Goal: Information Seeking & Learning: Learn about a topic

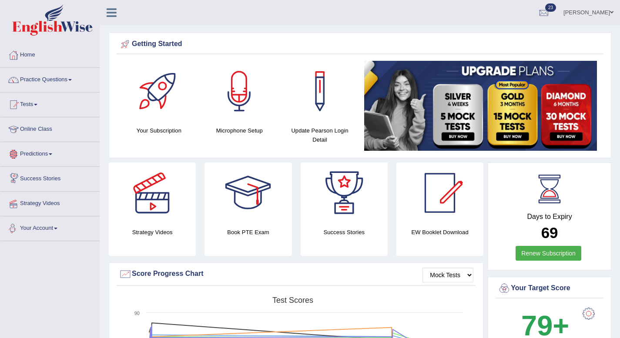
click at [59, 230] on link "Your Account" at bounding box center [49, 228] width 99 height 22
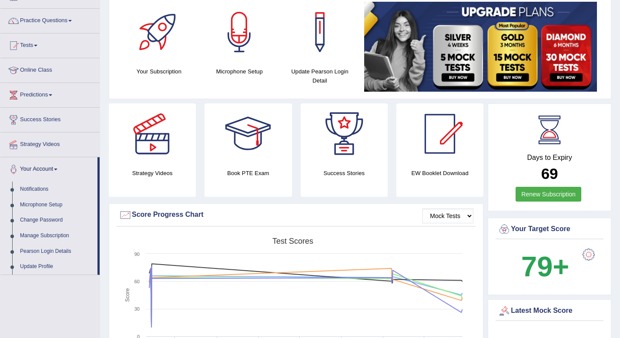
scroll to position [50, 0]
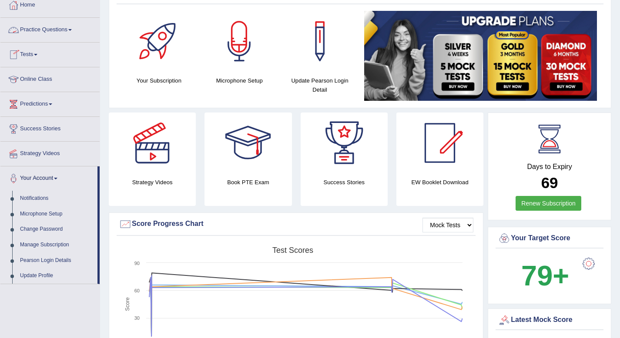
click at [76, 27] on link "Practice Questions" at bounding box center [49, 29] width 99 height 22
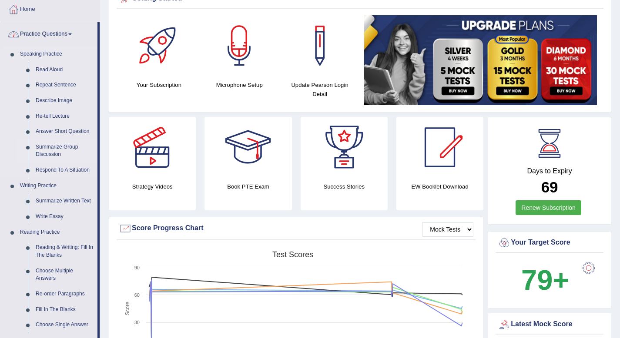
scroll to position [44, 0]
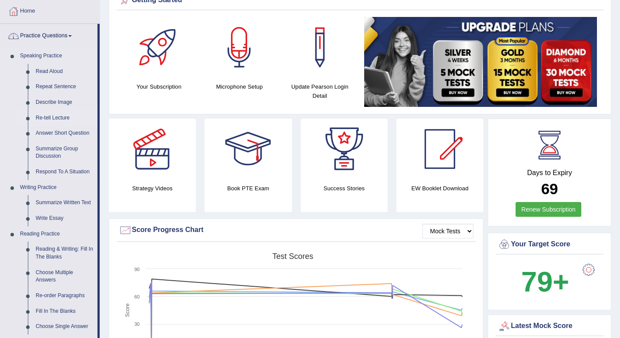
click at [41, 114] on link "Re-tell Lecture" at bounding box center [65, 118] width 66 height 16
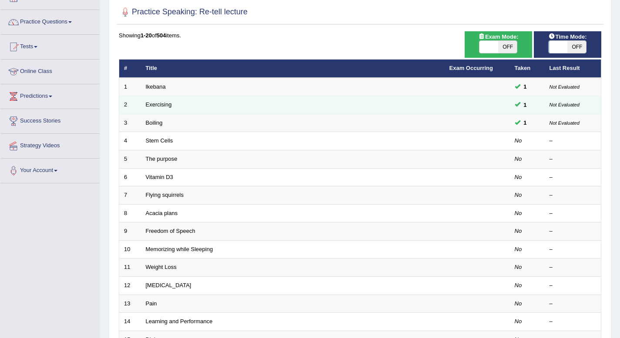
scroll to position [57, 0]
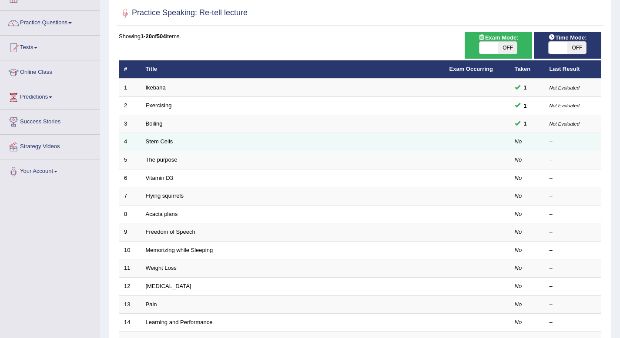
click at [162, 142] on link "Stem Cells" at bounding box center [159, 141] width 27 height 7
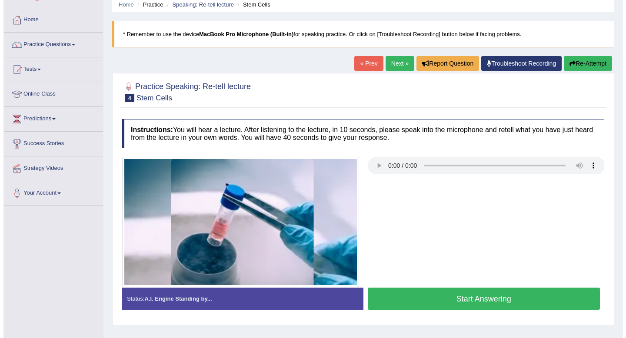
scroll to position [49, 0]
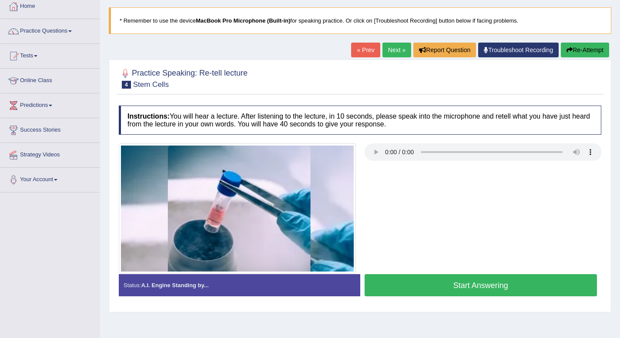
click at [422, 290] on button "Start Answering" at bounding box center [480, 285] width 233 height 22
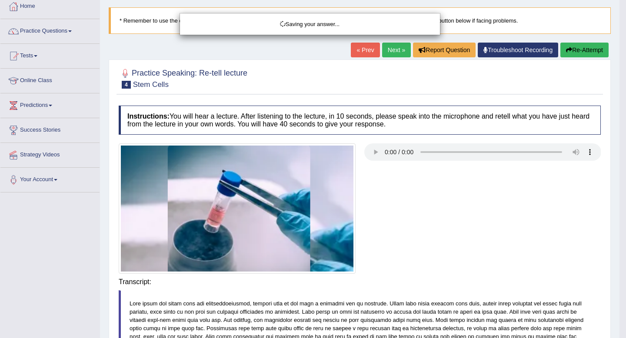
click at [422, 290] on div "Saving your answer..." at bounding box center [313, 169] width 626 height 338
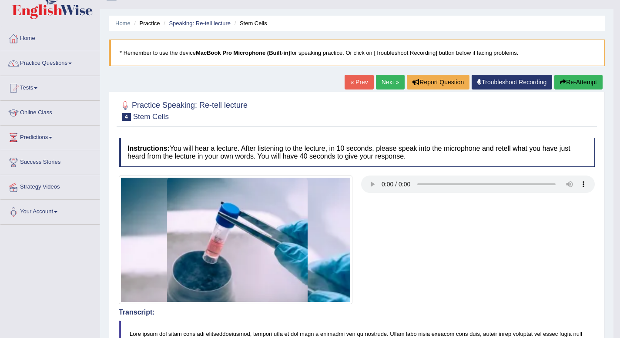
scroll to position [20, 0]
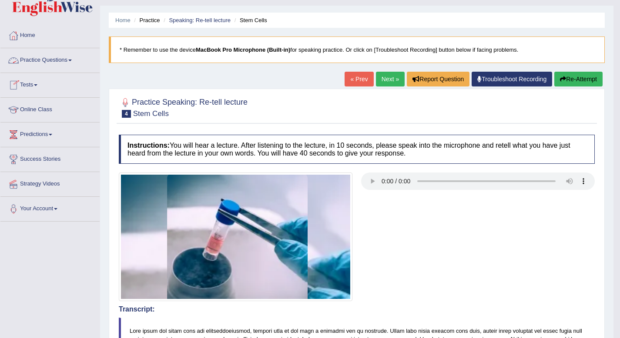
click at [72, 61] on span at bounding box center [69, 61] width 3 height 2
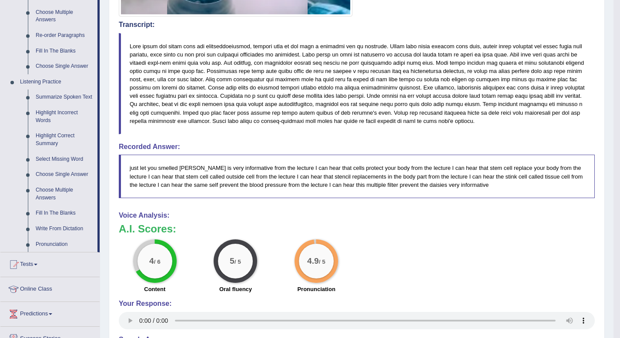
scroll to position [307, 0]
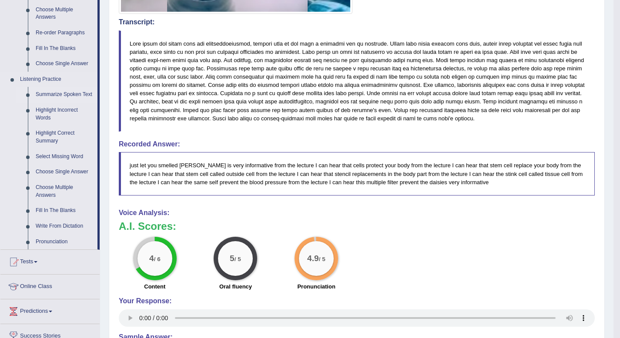
click at [64, 96] on link "Summarize Spoken Text" at bounding box center [65, 95] width 66 height 16
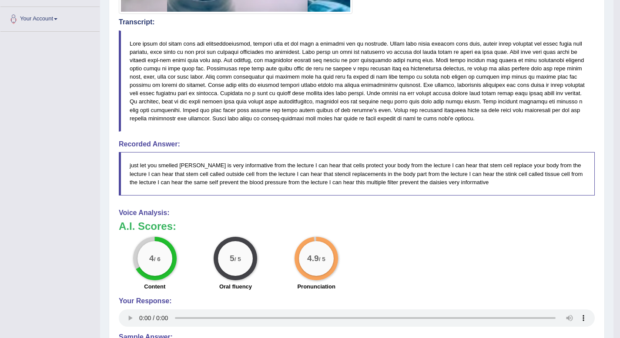
scroll to position [101, 0]
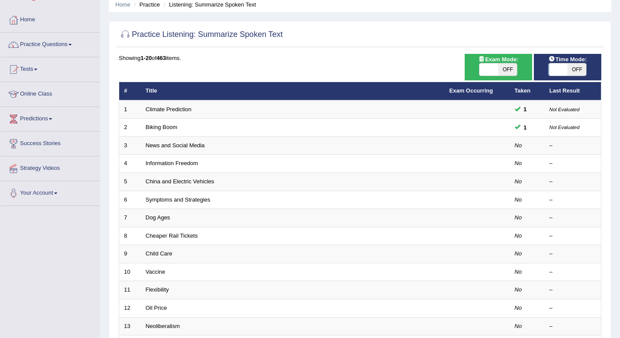
scroll to position [36, 0]
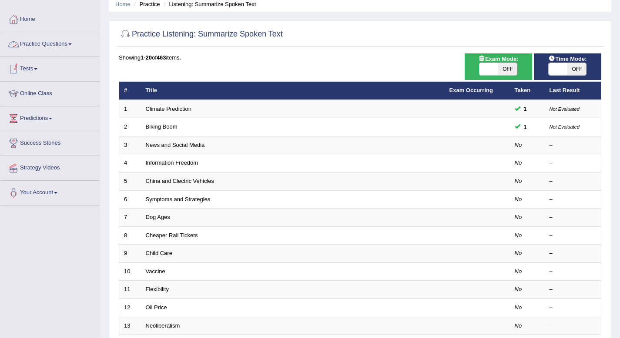
click at [72, 44] on span at bounding box center [69, 44] width 3 height 2
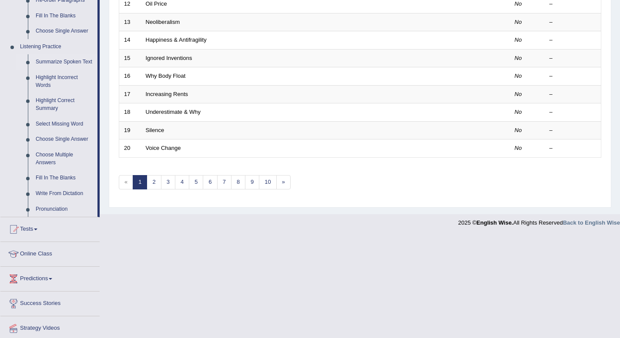
scroll to position [343, 0]
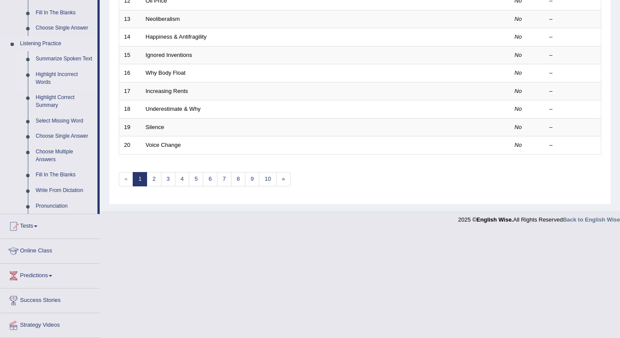
click at [68, 81] on link "Highlight Incorrect Words" at bounding box center [65, 78] width 66 height 23
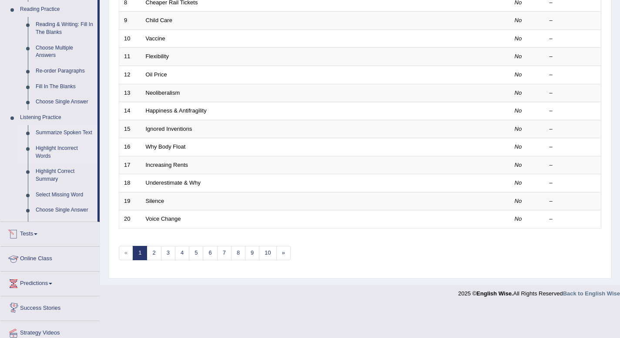
scroll to position [237, 0]
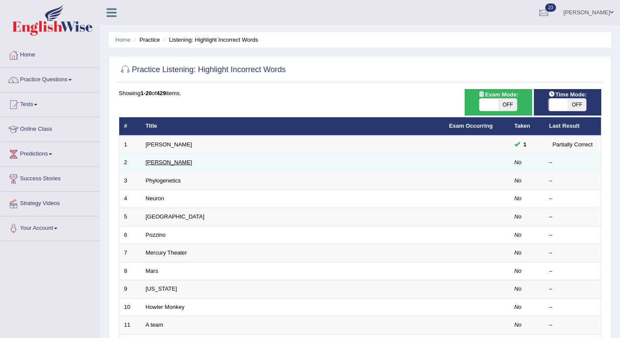
click at [155, 164] on link "Kathleen" at bounding box center [169, 162] width 47 height 7
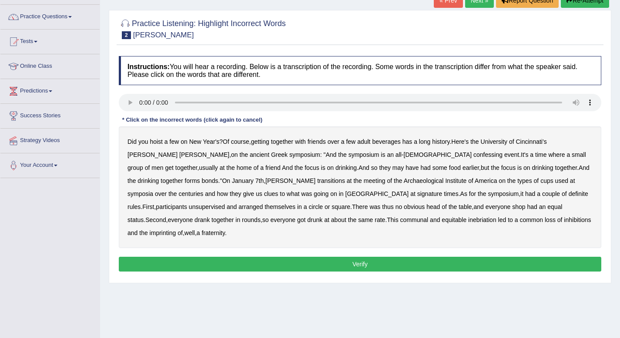
scroll to position [118, 0]
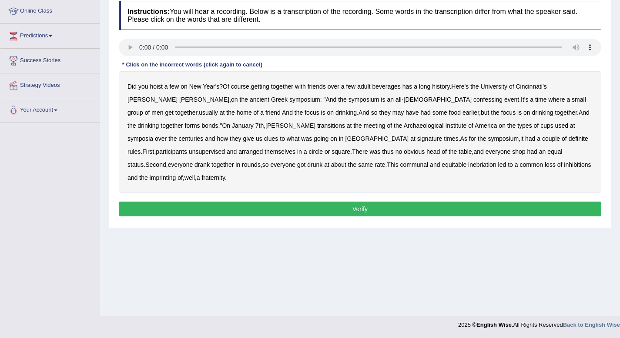
click at [473, 102] on b "confessing" at bounding box center [487, 99] width 29 height 7
click at [225, 148] on b "unsupervised" at bounding box center [207, 151] width 36 height 7
click at [512, 154] on b "shop" at bounding box center [518, 151] width 13 height 7
click at [468, 168] on b "inebriation" at bounding box center [482, 164] width 28 height 7
click at [390, 204] on div "Instructions: You will hear a recording. Below is a transcription of the record…" at bounding box center [360, 110] width 487 height 227
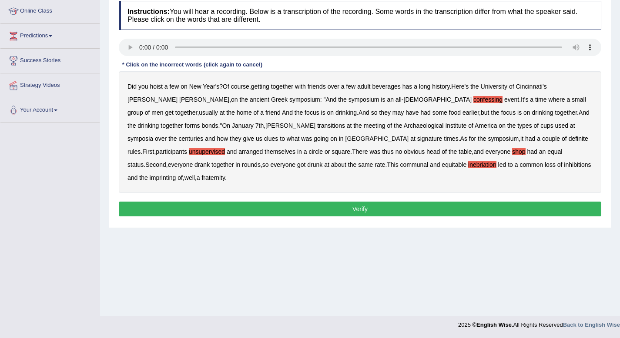
click at [389, 202] on button "Verify" at bounding box center [360, 209] width 482 height 15
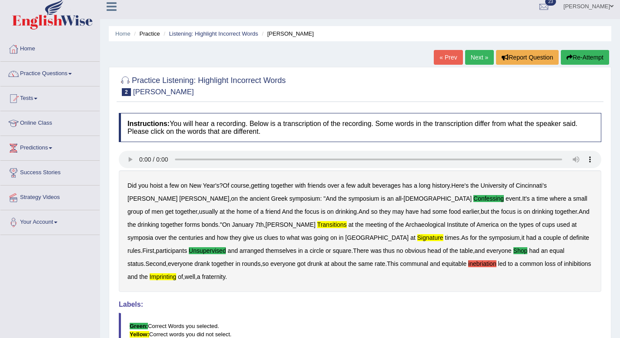
scroll to position [15, 0]
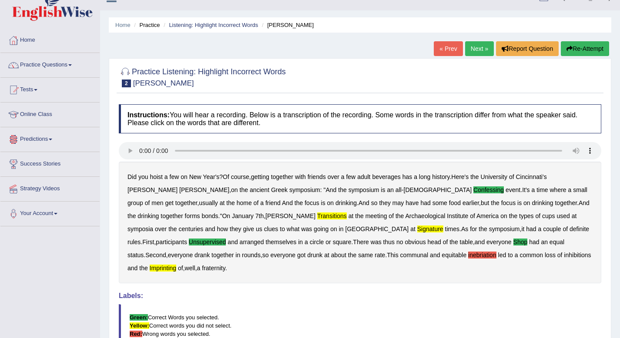
click at [95, 130] on div "Toggle navigation Home Practice Questions Speaking Practice Read Aloud Repeat S…" at bounding box center [310, 215] width 620 height 461
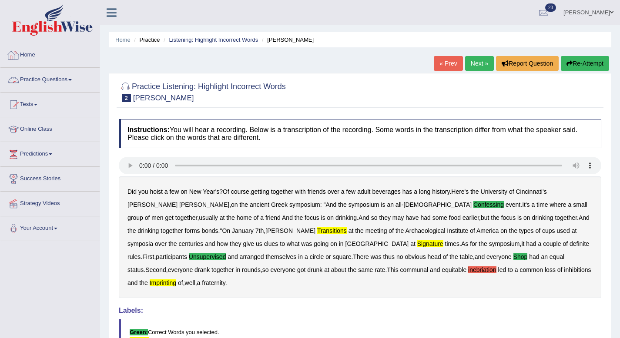
scroll to position [0, 0]
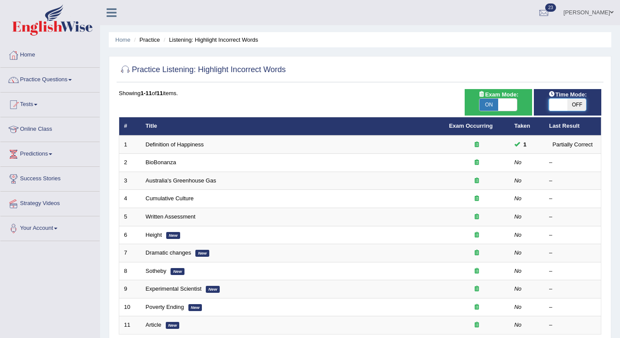
click at [559, 104] on span at bounding box center [558, 105] width 19 height 12
checkbox input "true"
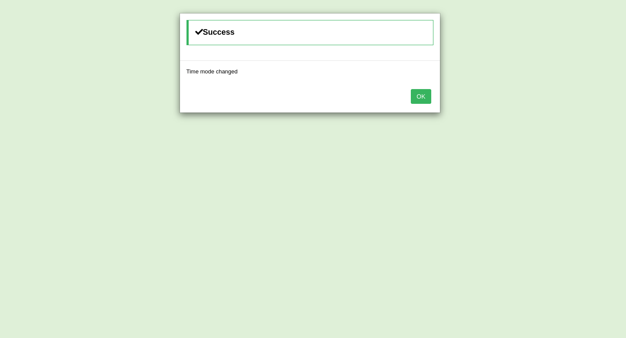
click at [429, 101] on button "OK" at bounding box center [421, 96] width 20 height 15
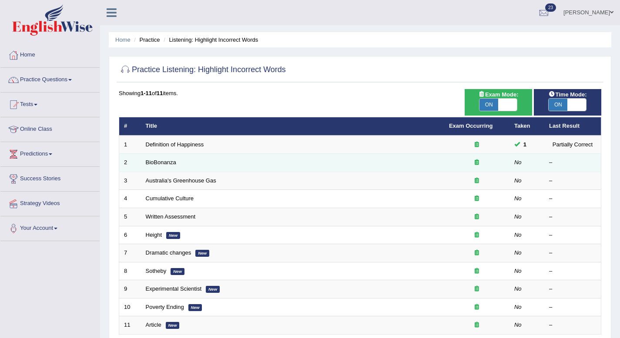
click at [166, 167] on td "BioBonanza" at bounding box center [292, 163] width 303 height 18
click at [168, 161] on link "BioBonanza" at bounding box center [161, 162] width 30 height 7
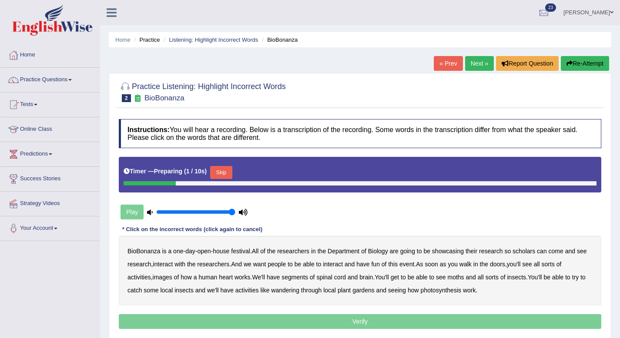
scroll to position [118, 0]
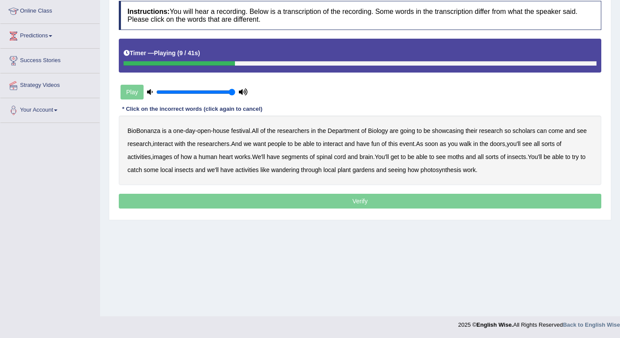
click at [527, 133] on b "scholars" at bounding box center [523, 130] width 23 height 7
click at [171, 160] on b "images" at bounding box center [163, 157] width 20 height 7
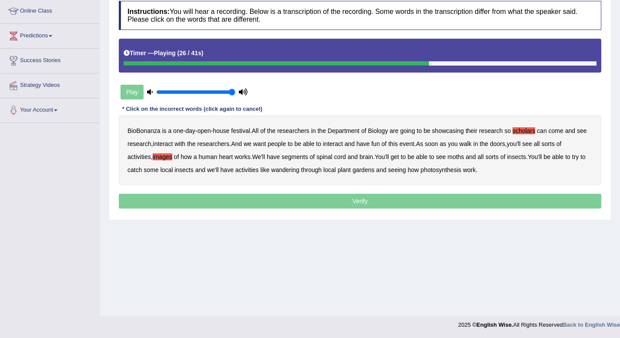
click at [298, 159] on b "segments" at bounding box center [294, 157] width 27 height 7
click at [464, 160] on b "moths" at bounding box center [456, 157] width 17 height 7
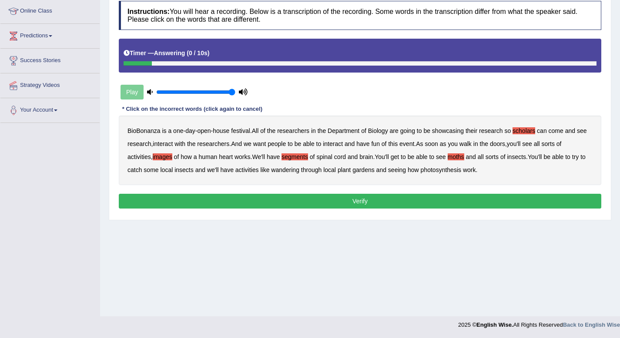
click at [328, 196] on button "Verify" at bounding box center [360, 201] width 482 height 15
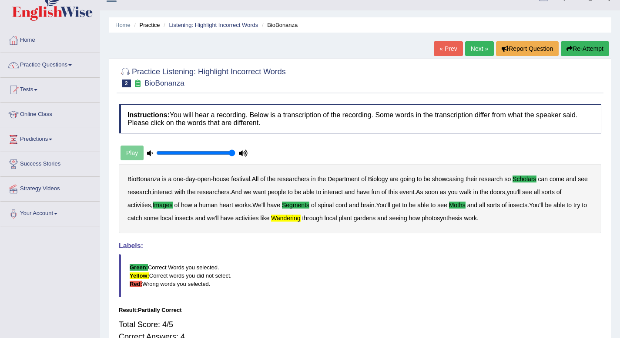
scroll to position [15, 0]
click at [72, 65] on span at bounding box center [69, 65] width 3 height 2
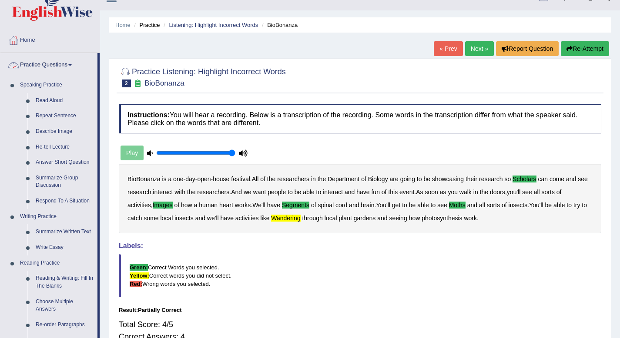
click at [74, 66] on link "Practice Questions" at bounding box center [48, 64] width 97 height 22
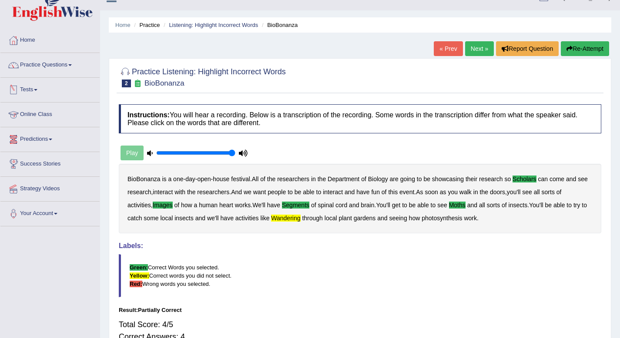
click at [38, 88] on link "Tests" at bounding box center [49, 89] width 99 height 22
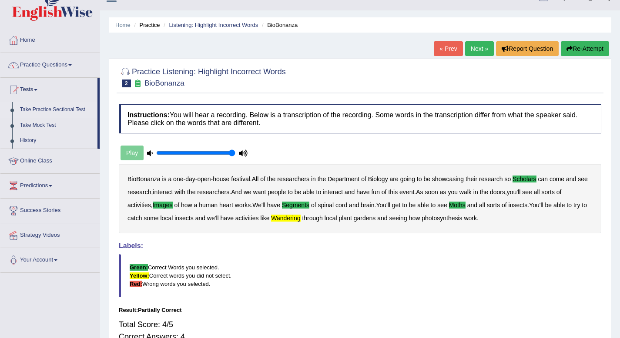
click at [60, 110] on link "Take Practice Sectional Test" at bounding box center [56, 110] width 81 height 16
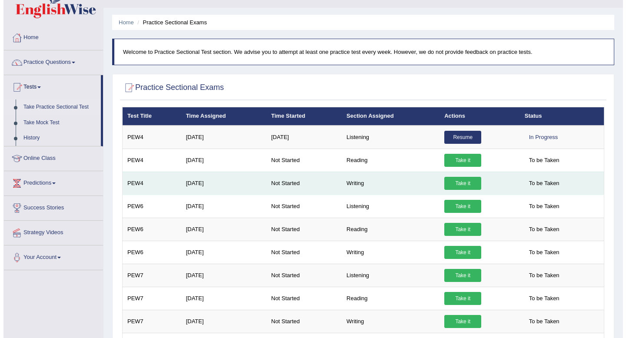
scroll to position [56, 0]
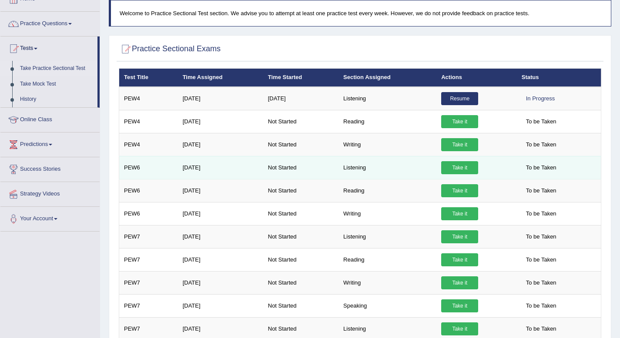
click at [468, 168] on link "Take it" at bounding box center [459, 167] width 37 height 13
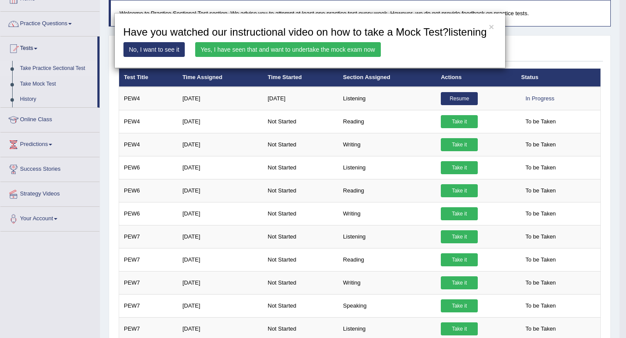
click at [271, 57] on link "Yes, I have seen that and want to undertake the mock exam now" at bounding box center [288, 49] width 186 height 15
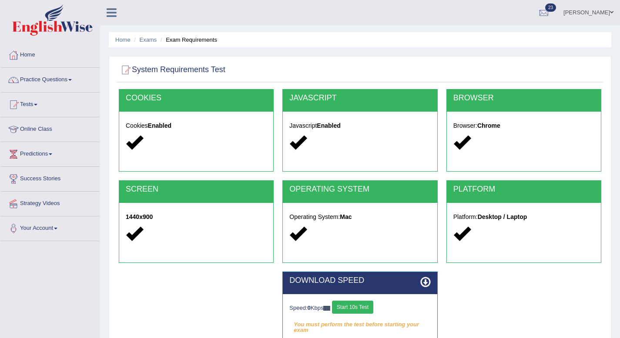
click at [357, 308] on button "Start 10s Test" at bounding box center [352, 307] width 41 height 13
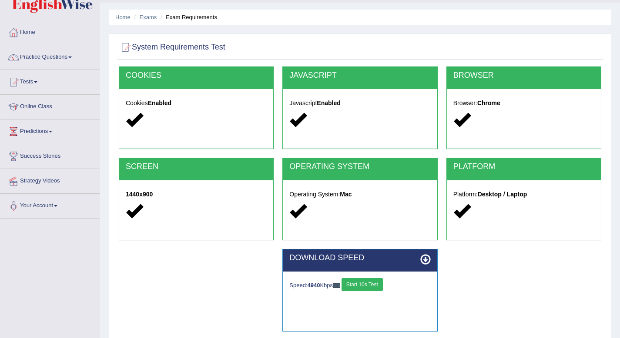
scroll to position [118, 0]
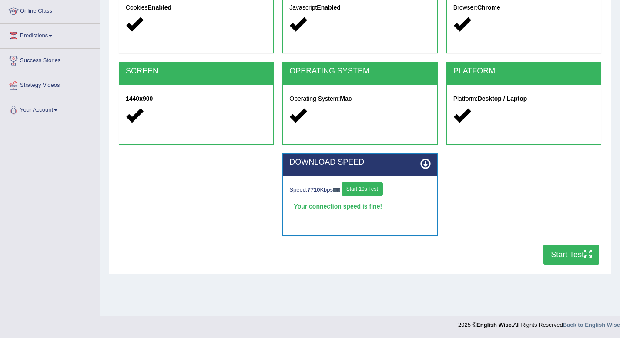
click at [566, 255] on button "Start Test" at bounding box center [571, 255] width 56 height 20
